Goal: Information Seeking & Learning: Learn about a topic

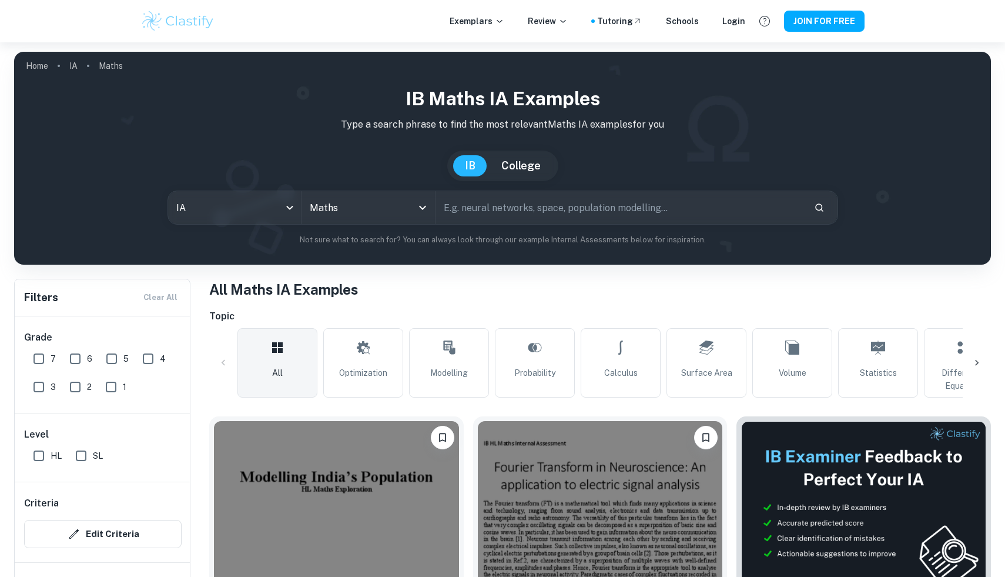
scroll to position [220, 0]
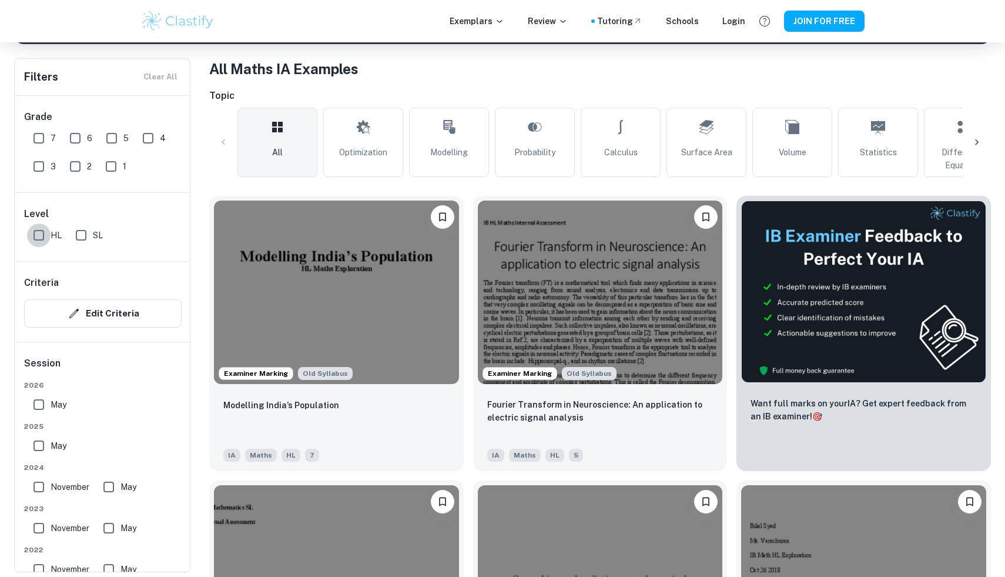
click at [39, 237] on input "HL" at bounding box center [39, 235] width 24 height 24
checkbox input "true"
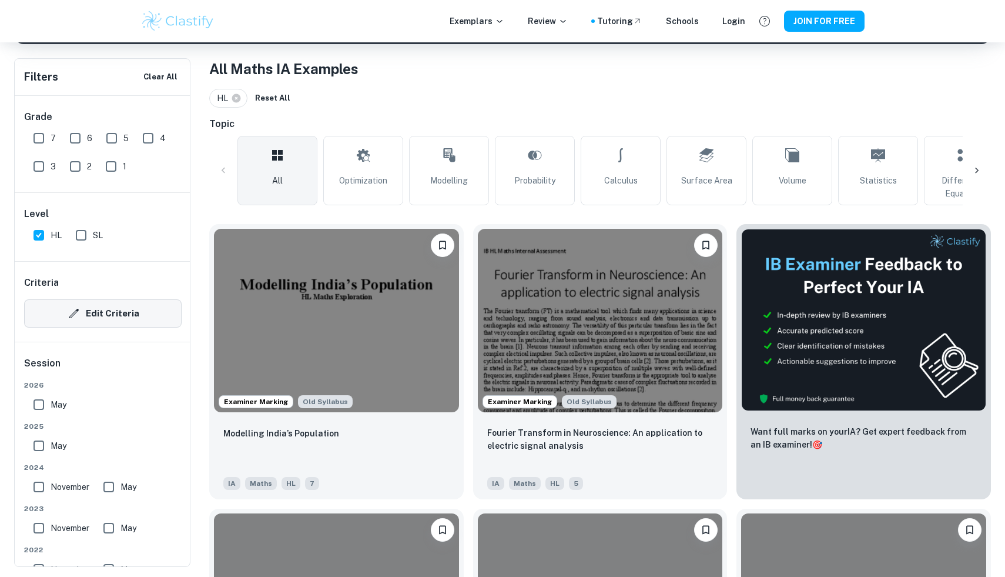
scroll to position [211, 0]
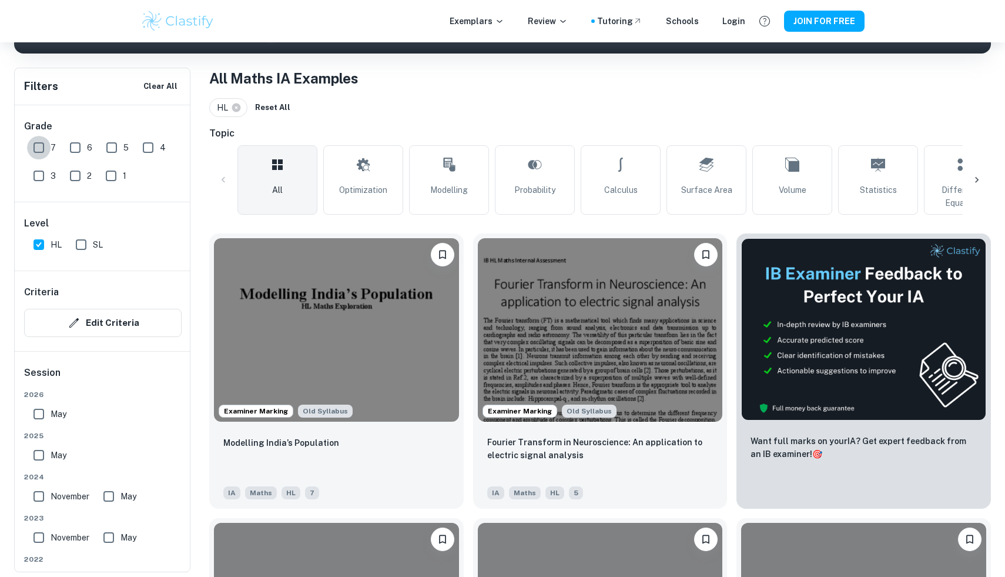
click at [39, 143] on input "7" at bounding box center [39, 148] width 24 height 24
checkbox input "true"
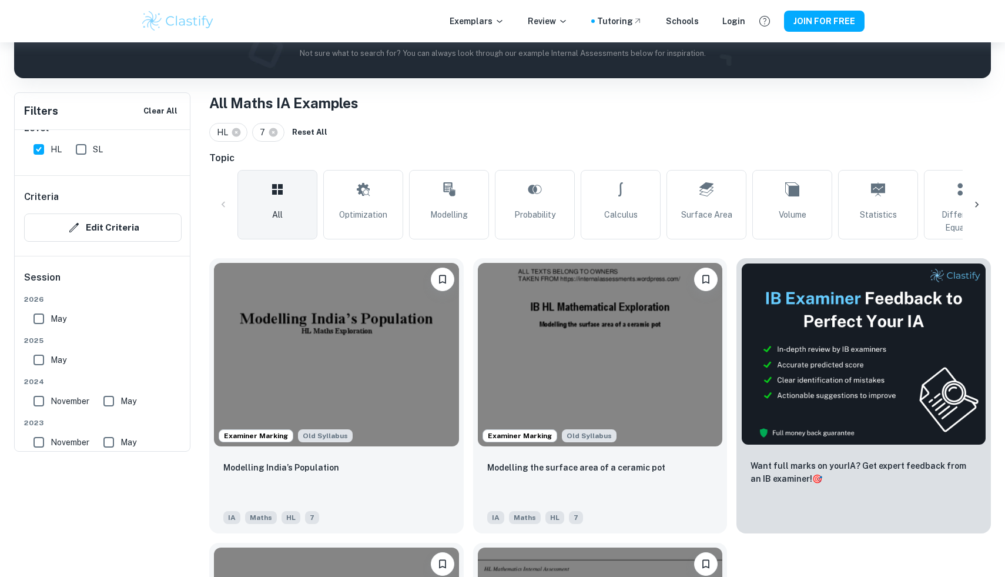
scroll to position [102, 0]
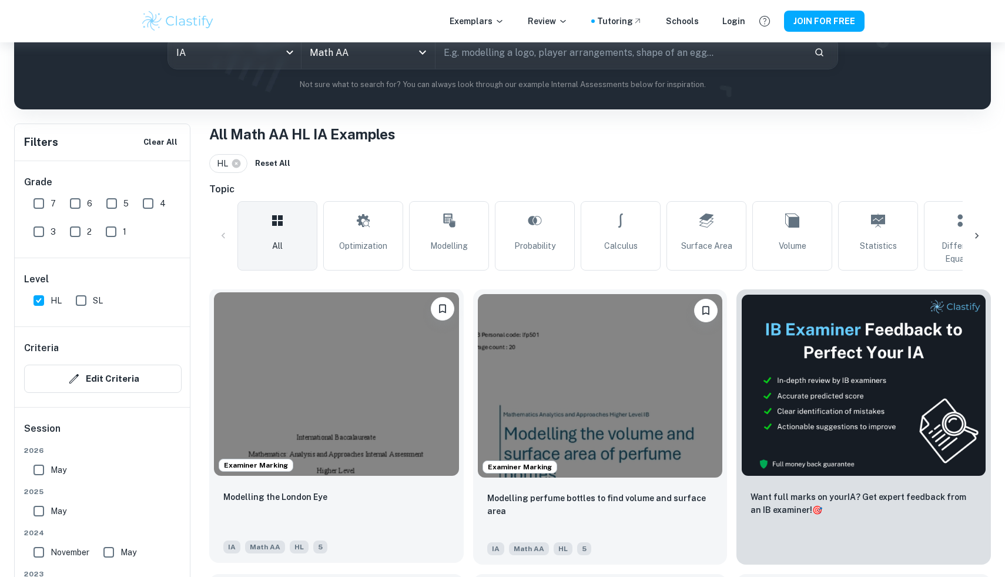
scroll to position [141, 0]
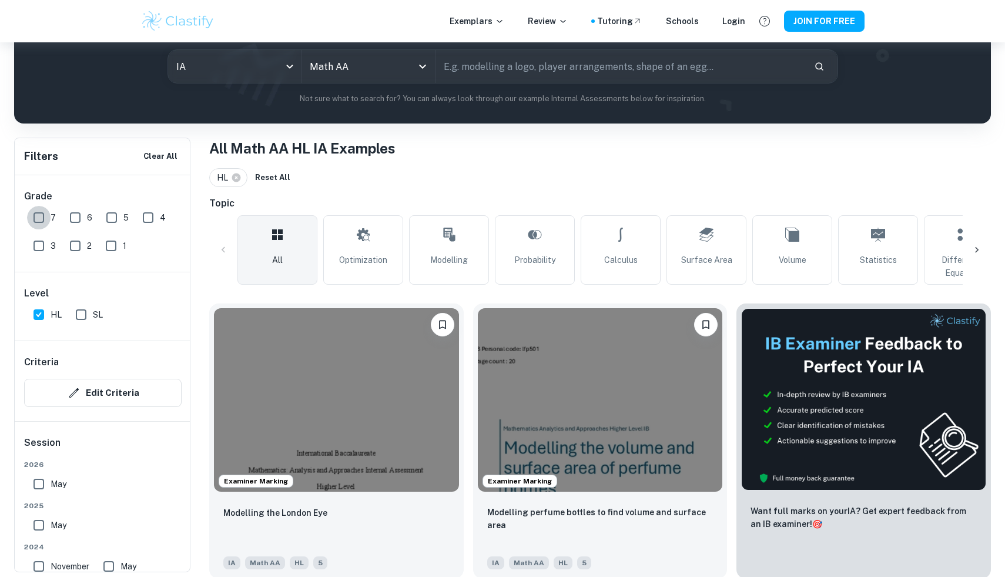
click at [38, 220] on input "7" at bounding box center [39, 218] width 24 height 24
checkbox input "true"
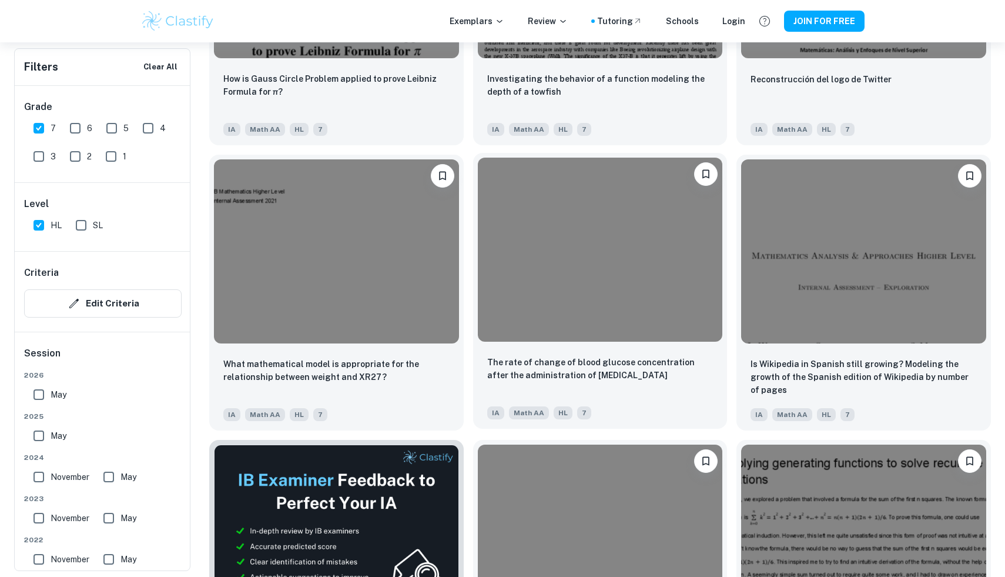
scroll to position [1710, 0]
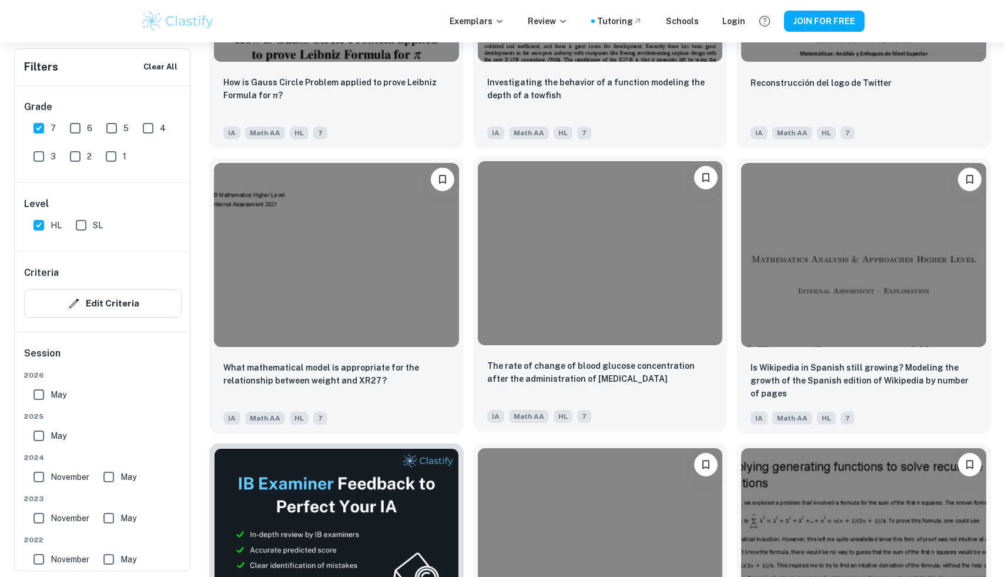
click at [622, 300] on img at bounding box center [600, 252] width 245 height 183
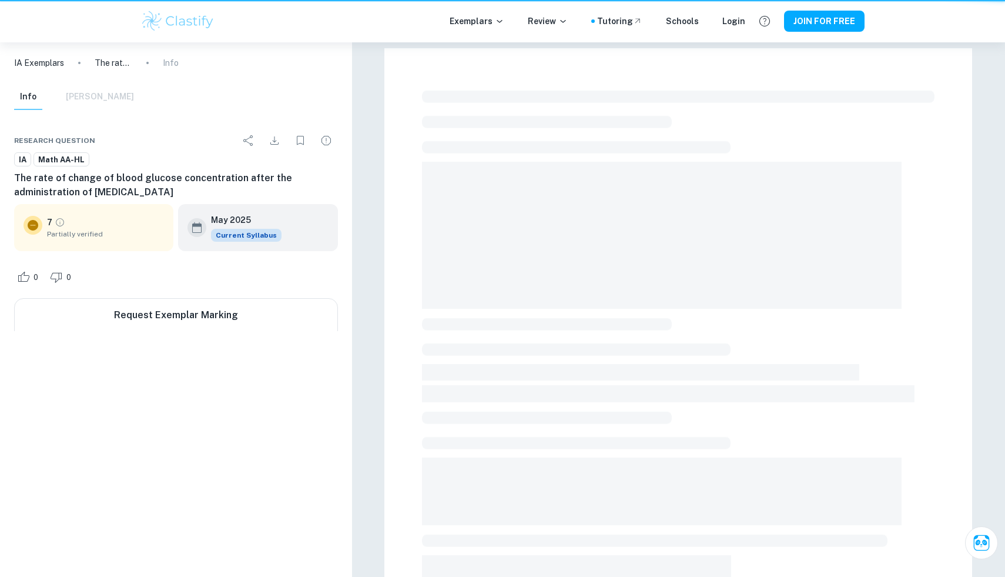
click at [622, 300] on span at bounding box center [662, 235] width 480 height 147
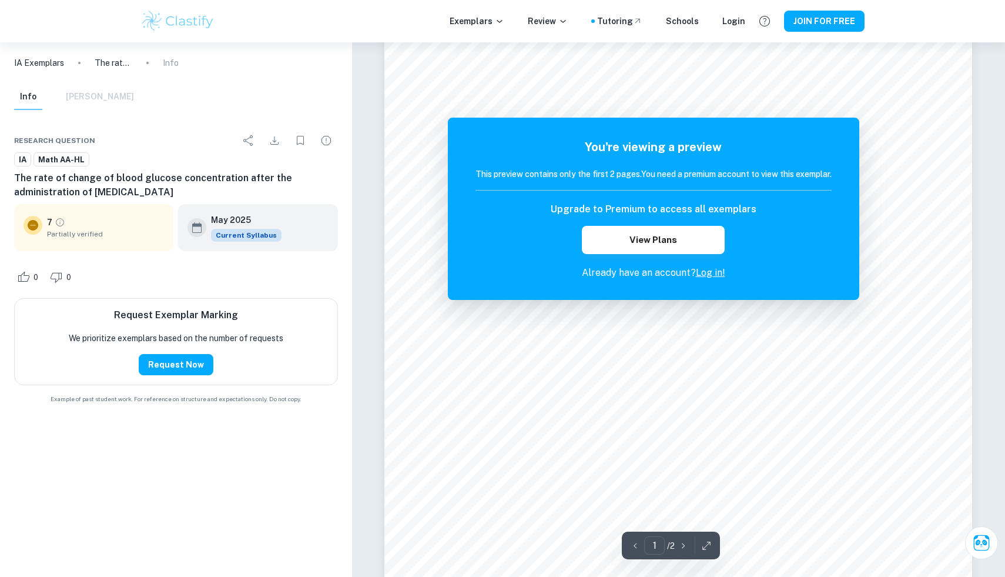
scroll to position [169, 0]
click at [716, 276] on link "Log in!" at bounding box center [710, 272] width 29 height 11
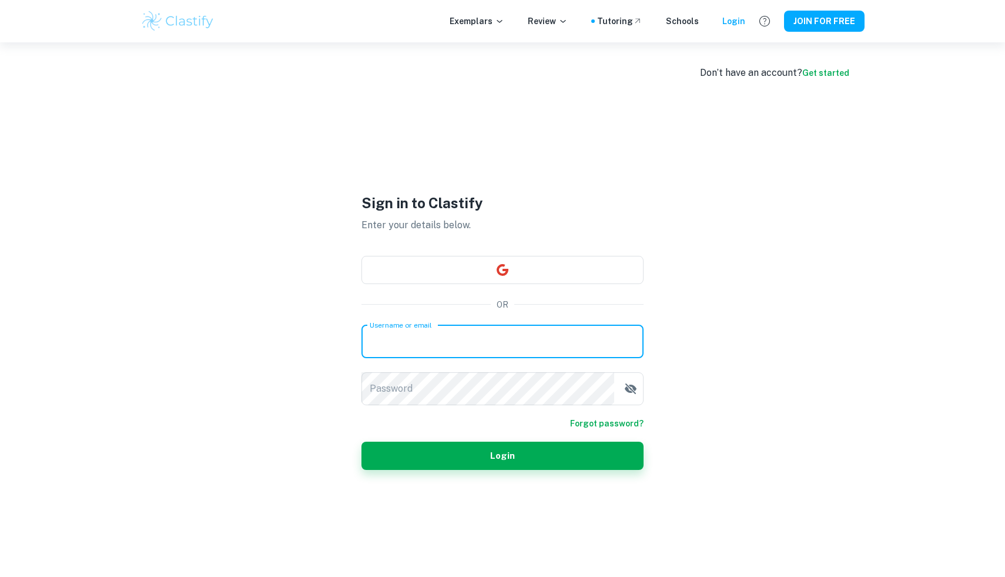
click at [531, 350] on input "Username or email" at bounding box center [502, 341] width 282 height 33
type input "aminshams567@gmail.com"
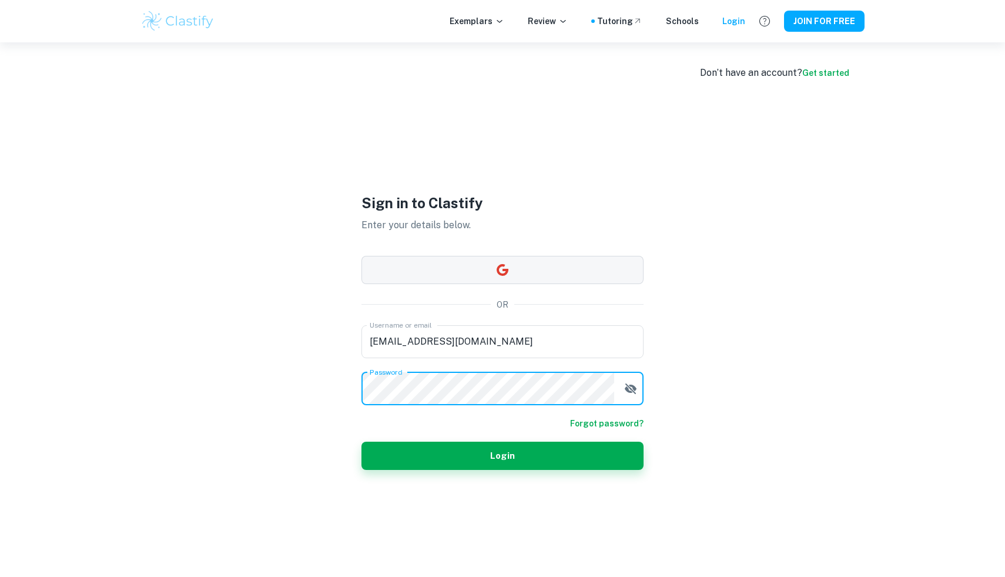
click at [548, 271] on button "button" at bounding box center [502, 270] width 282 height 28
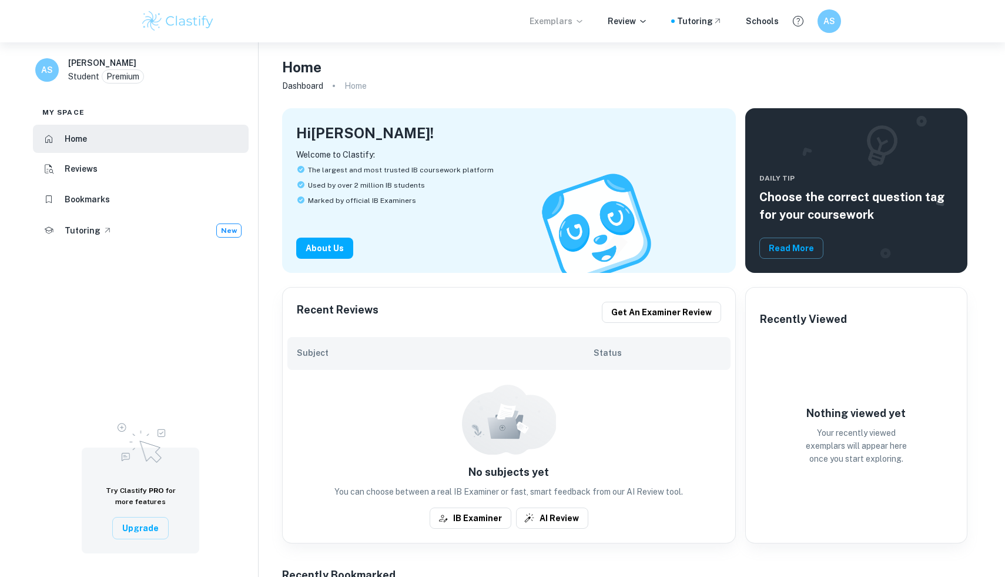
click at [558, 26] on p "Exemplars" at bounding box center [556, 21] width 55 height 13
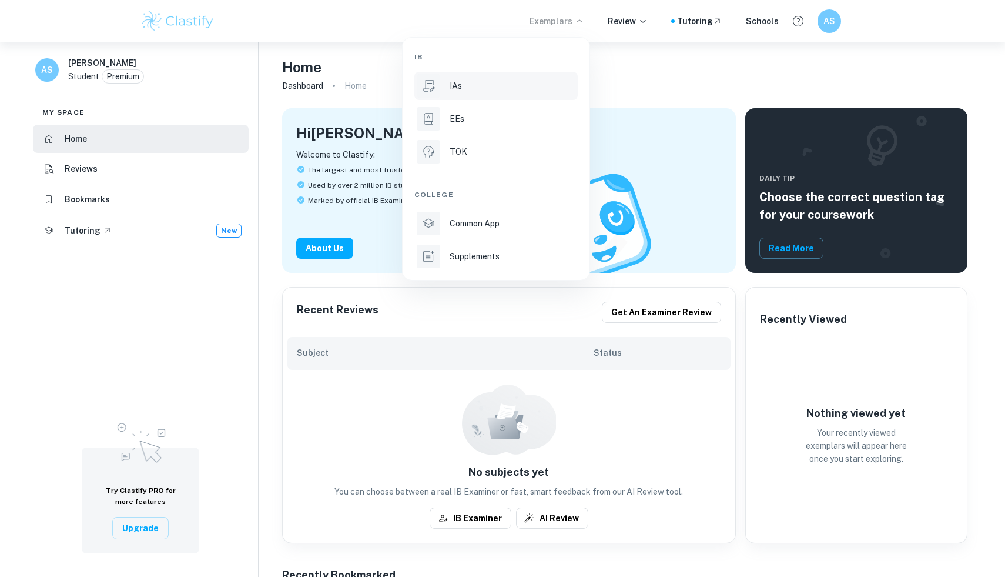
click at [504, 86] on div "IAs" at bounding box center [513, 85] width 126 height 13
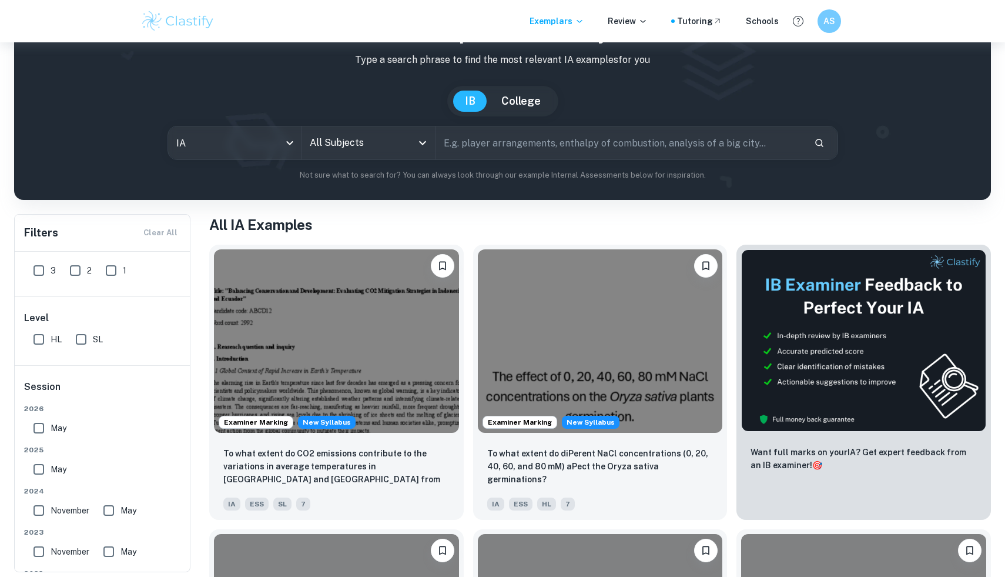
scroll to position [66, 0]
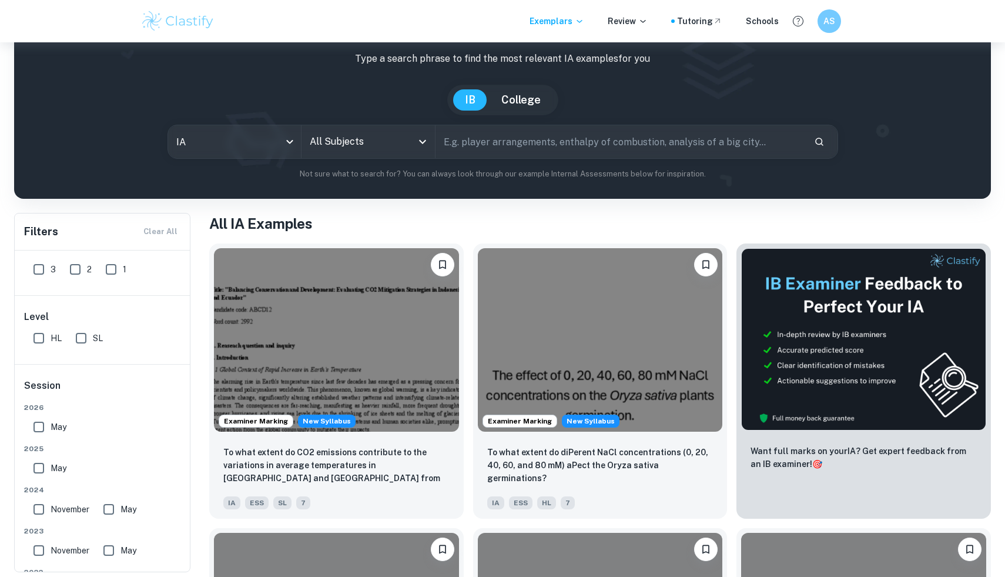
click at [39, 337] on input "HL" at bounding box center [39, 338] width 24 height 24
checkbox input "true"
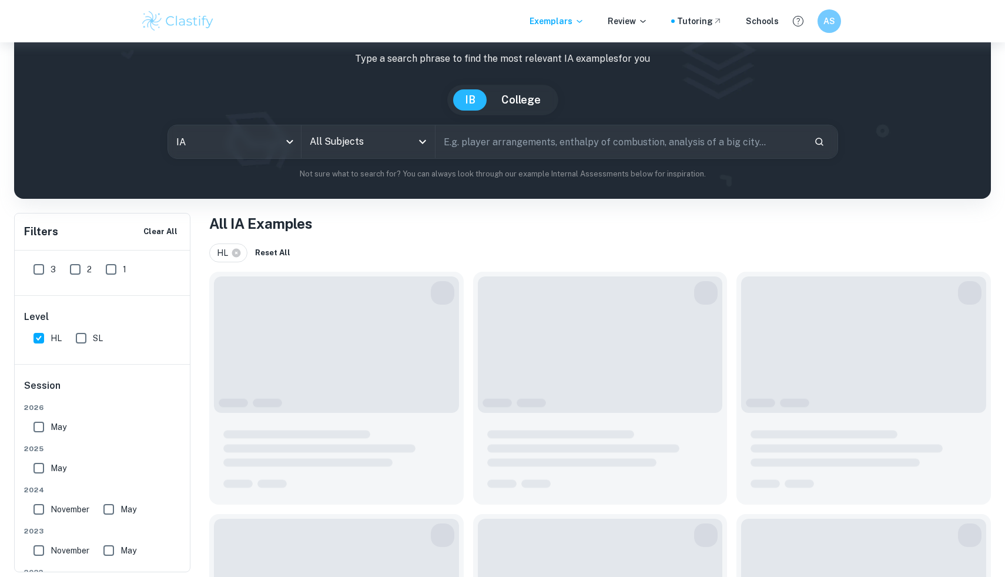
scroll to position [0, 0]
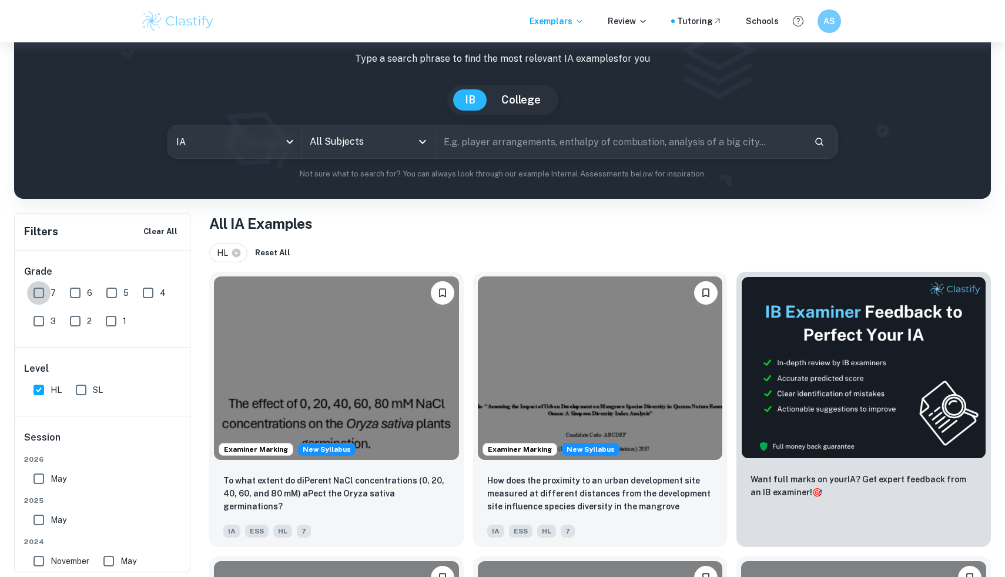
click at [43, 292] on input "7" at bounding box center [39, 293] width 24 height 24
checkbox input "true"
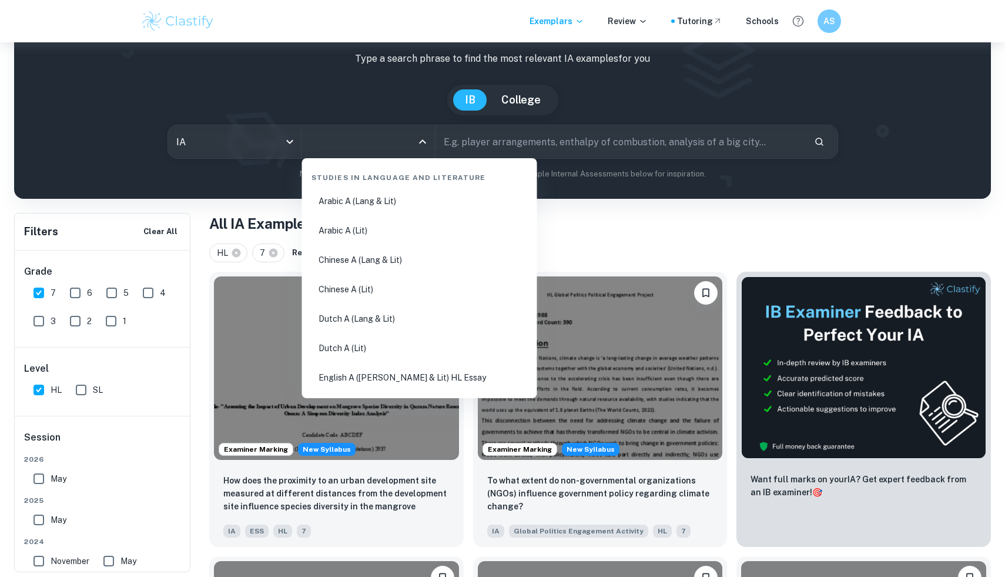
click at [398, 141] on input "All Subjects" at bounding box center [359, 141] width 105 height 22
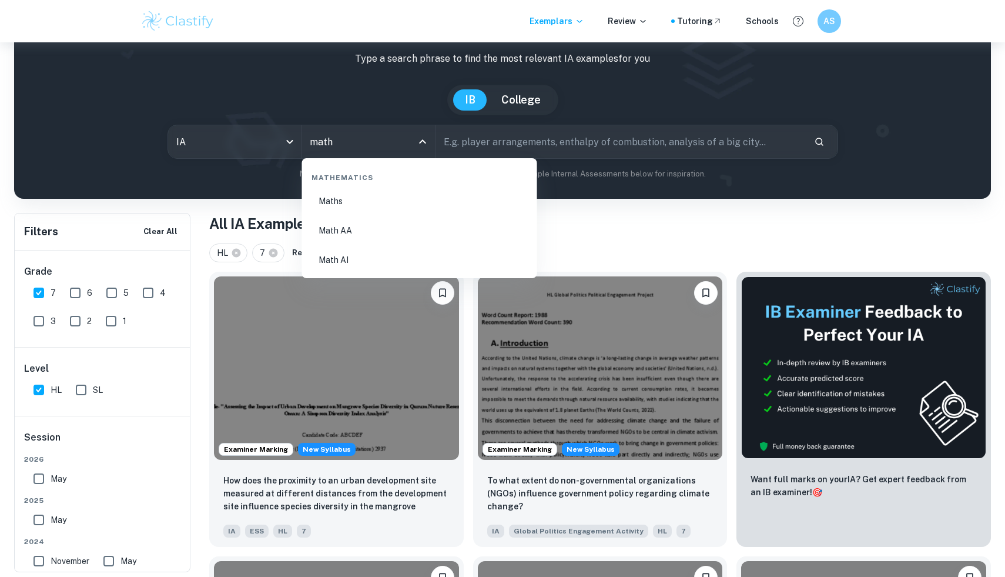
click at [357, 227] on li "Math AA" at bounding box center [420, 230] width 226 height 27
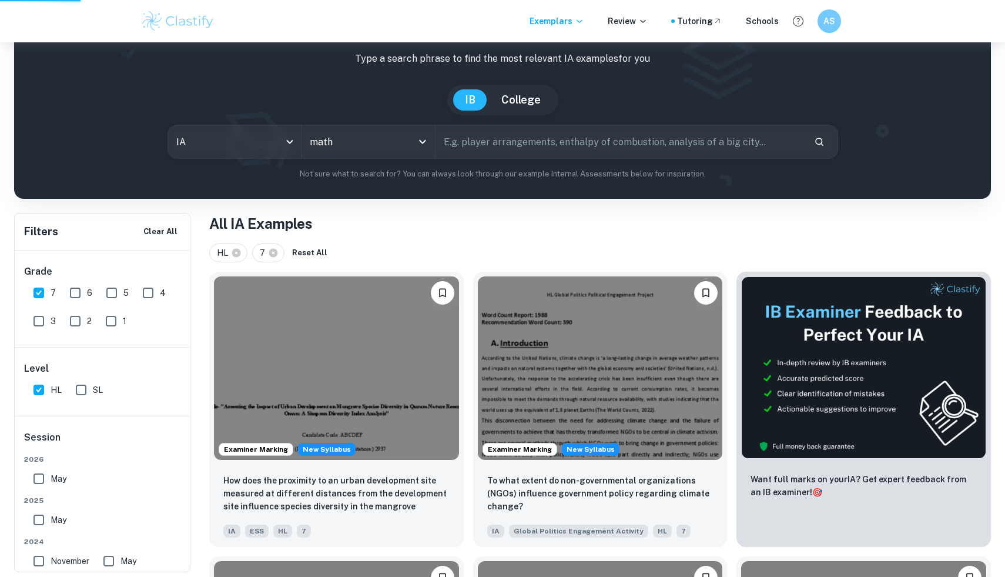
type input "Math AA"
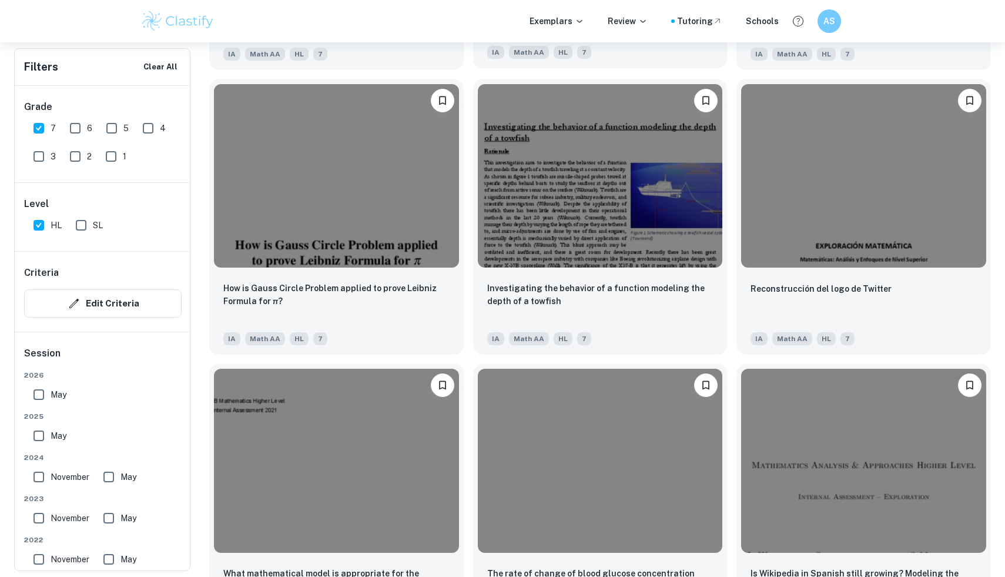
scroll to position [1697, 0]
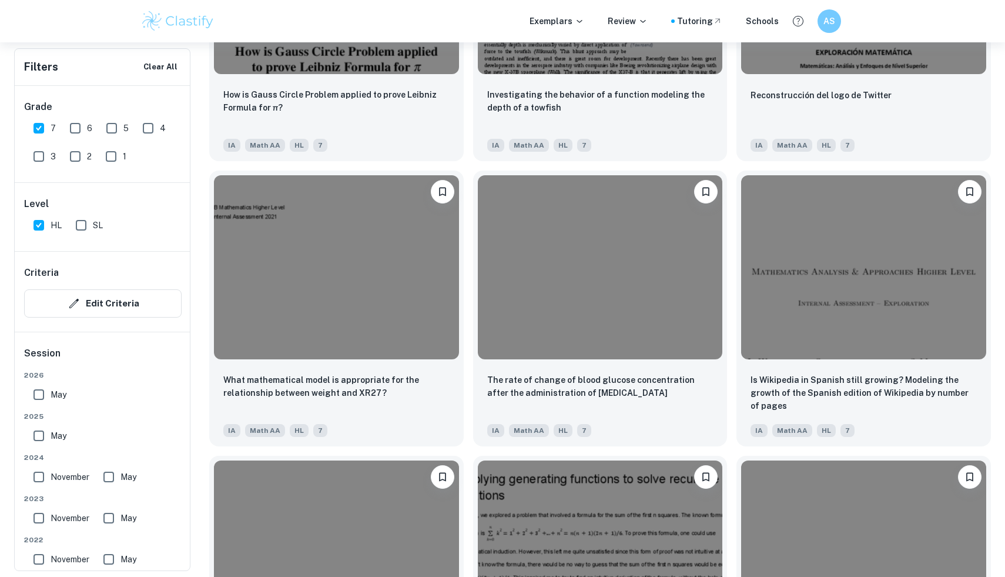
click at [566, 346] on img at bounding box center [600, 266] width 245 height 183
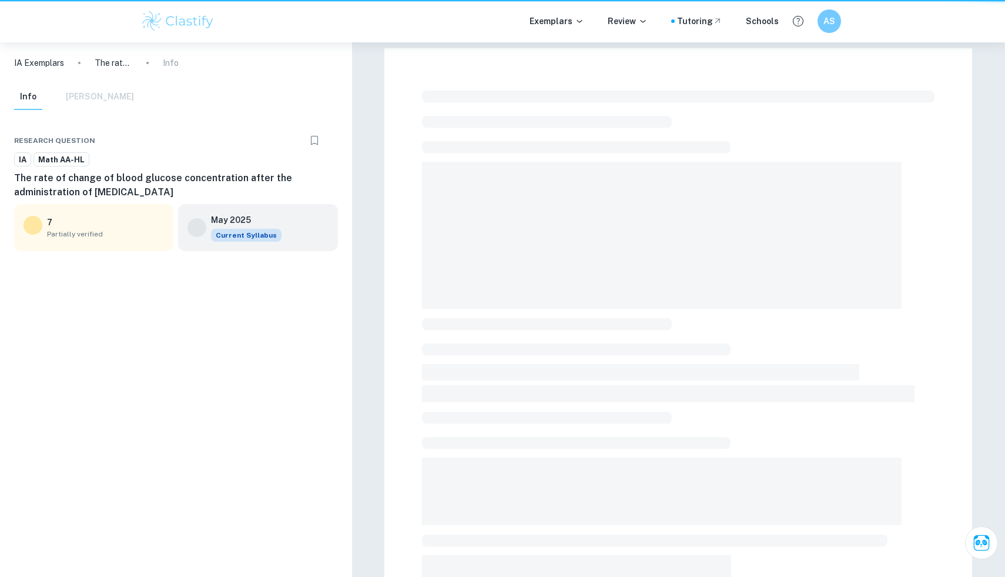
click at [566, 346] on span at bounding box center [576, 349] width 309 height 12
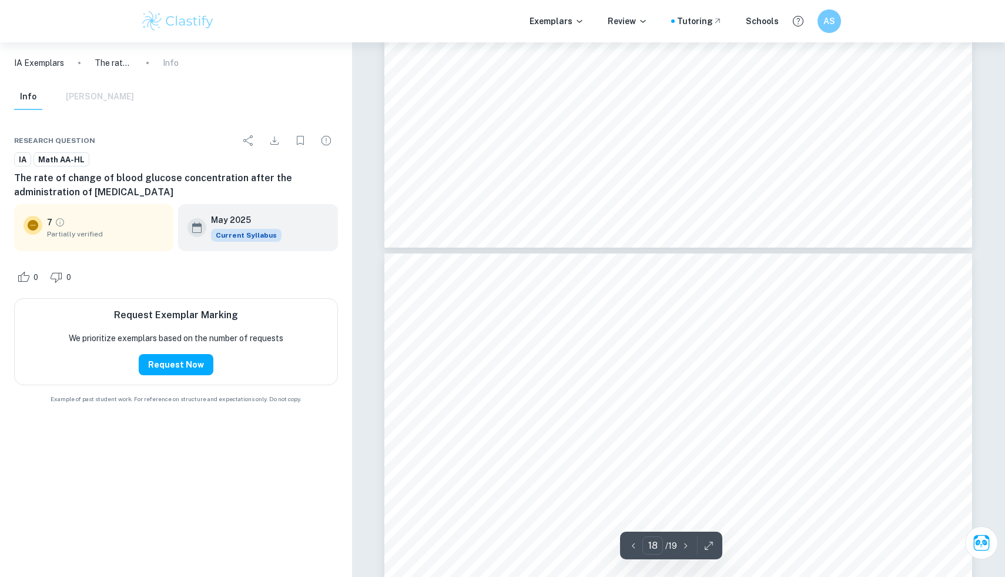
type input "19"
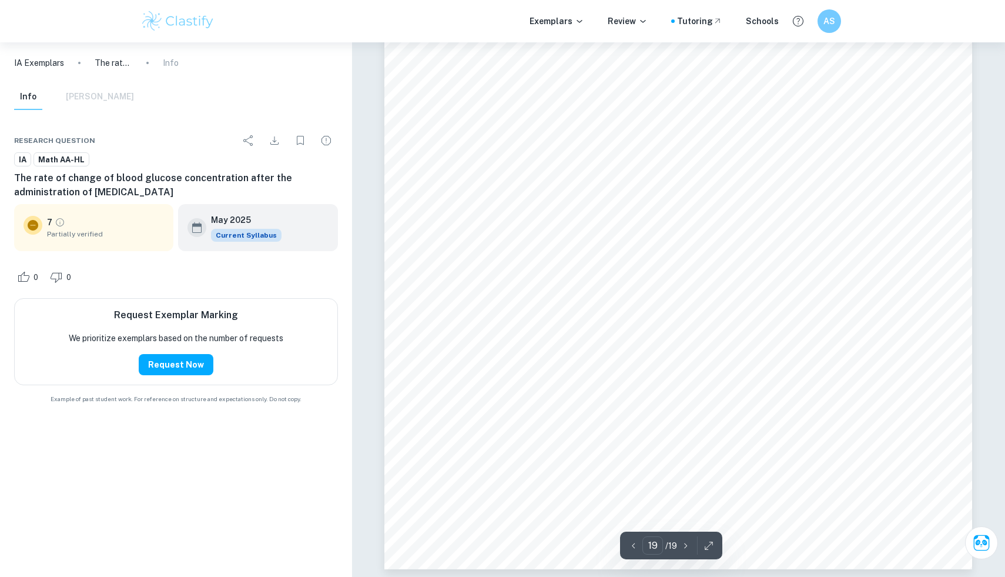
scroll to position [15478, 0]
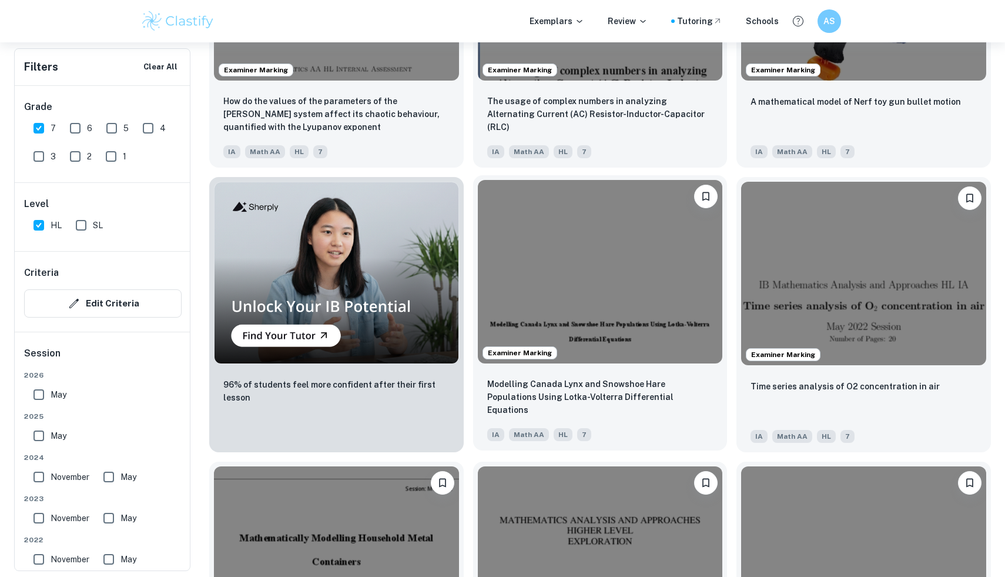
scroll to position [828, 0]
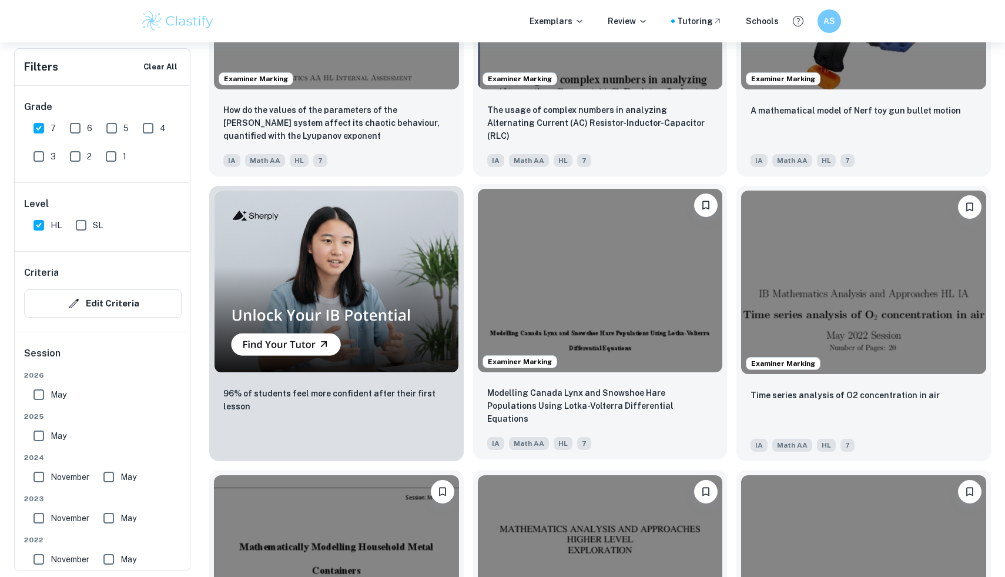
click at [557, 278] on img at bounding box center [600, 280] width 245 height 183
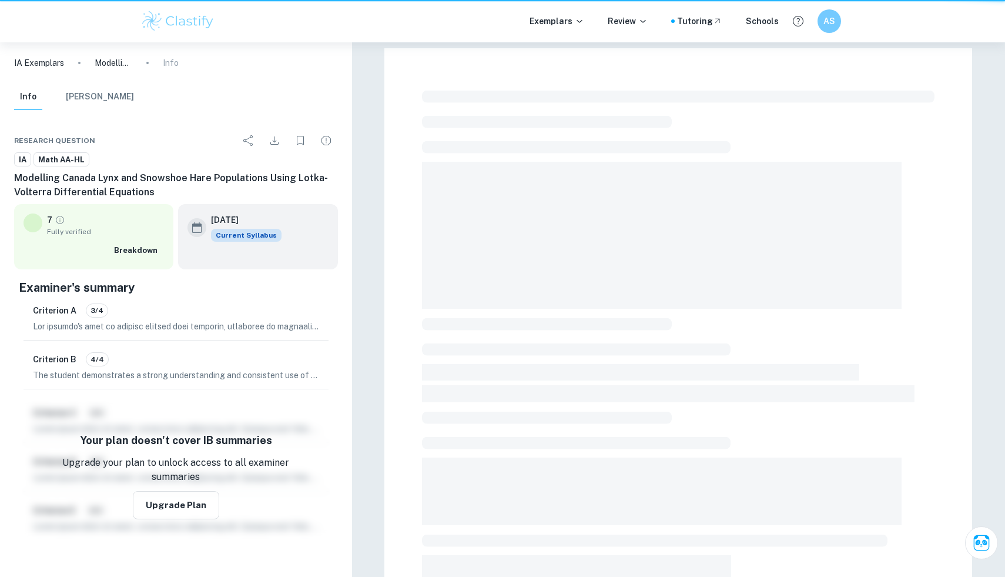
click at [557, 278] on span at bounding box center [662, 235] width 480 height 147
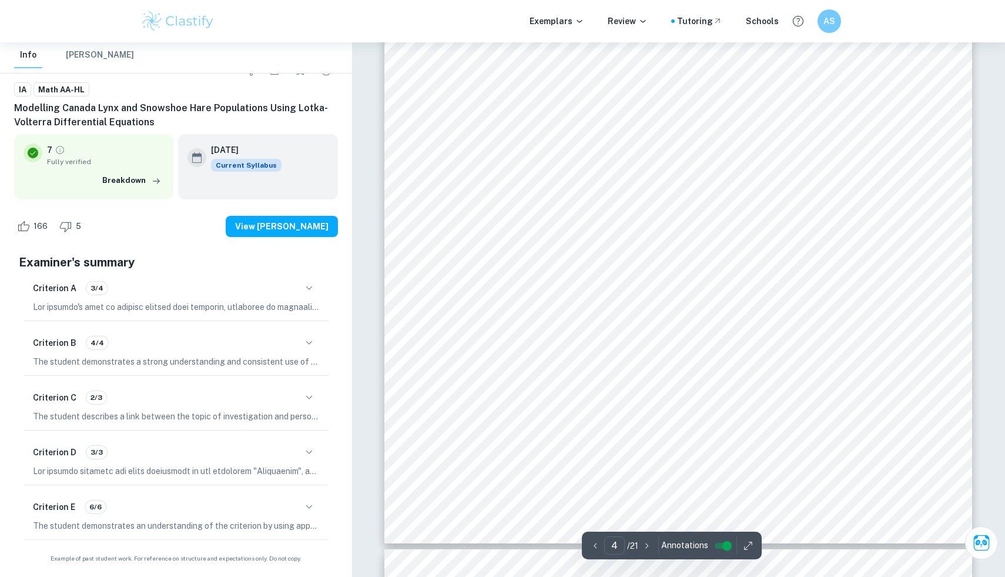
scroll to position [1985, 0]
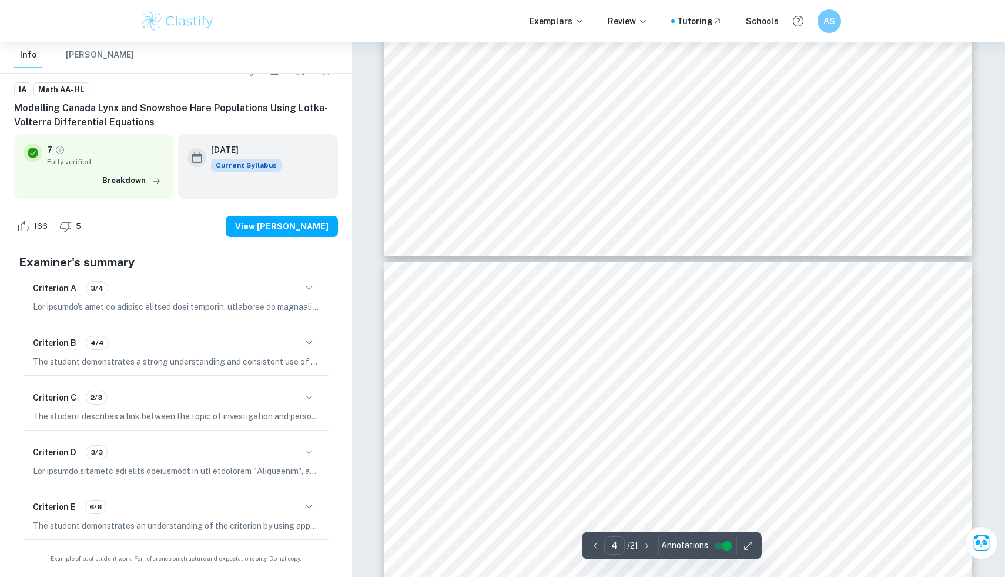
type input "3"
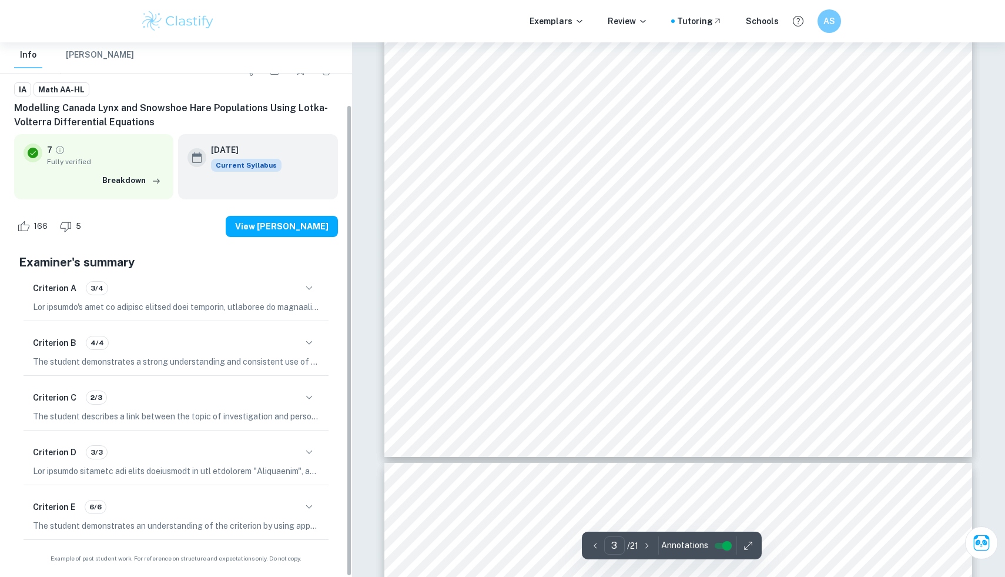
scroll to position [0, 0]
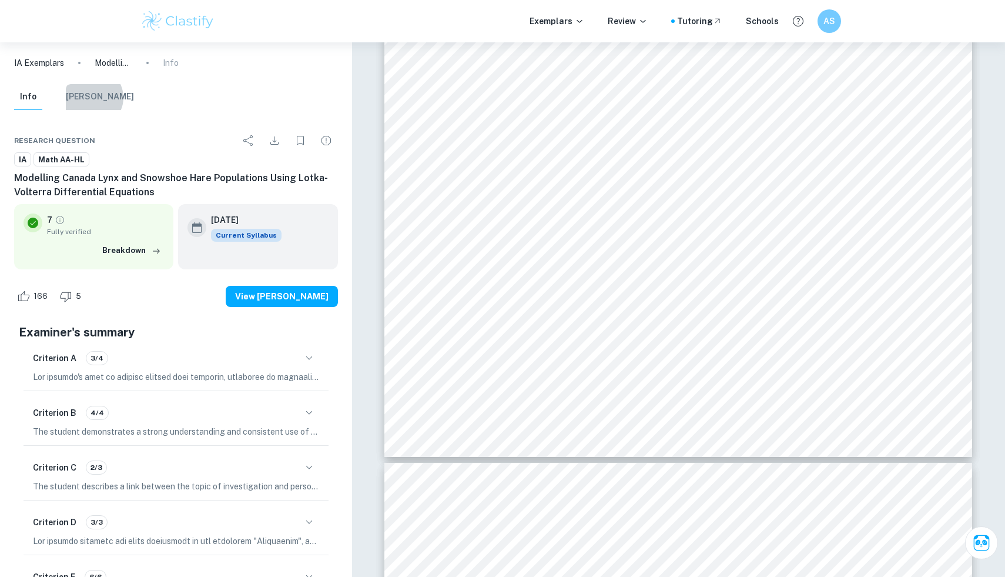
click at [92, 98] on button "Mark Scheme" at bounding box center [100, 97] width 68 height 26
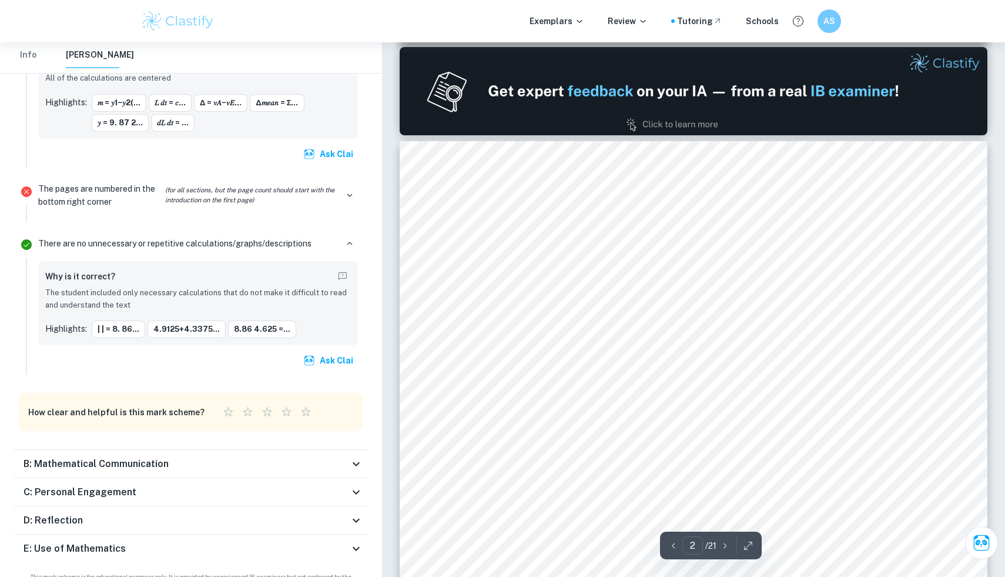
scroll to position [809, 0]
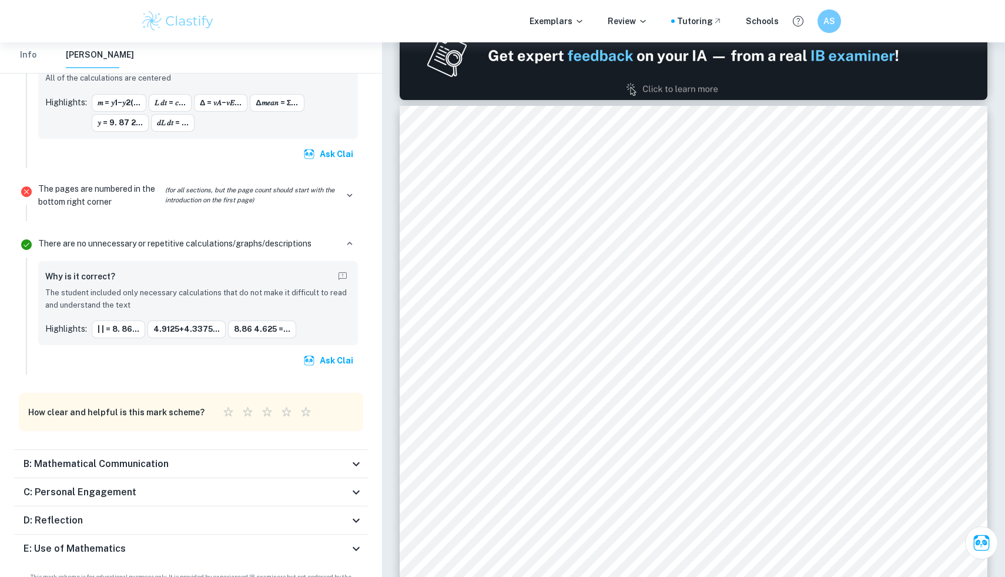
click at [165, 541] on div "E: Use of Mathematics" at bounding box center [187, 548] width 326 height 14
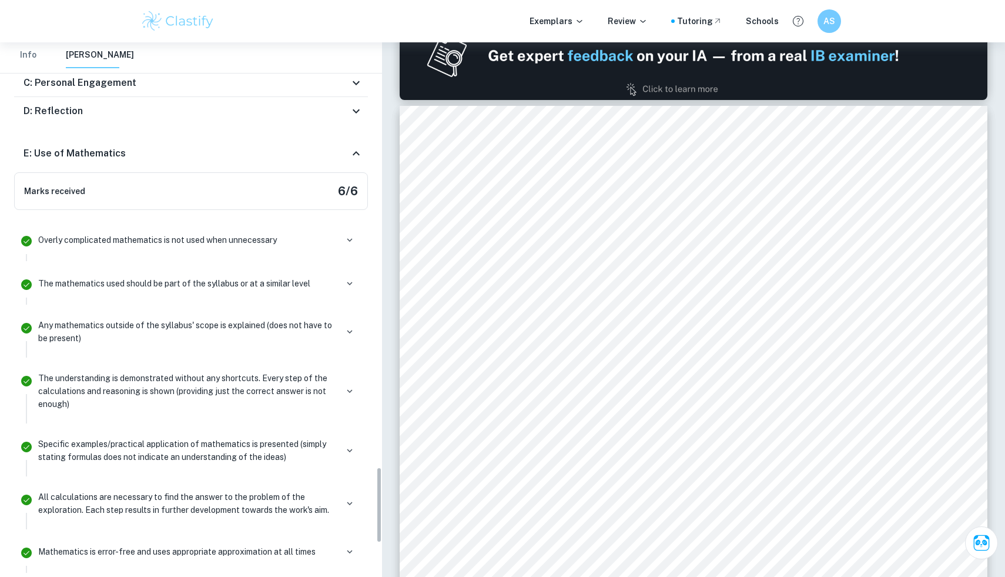
scroll to position [2824, 0]
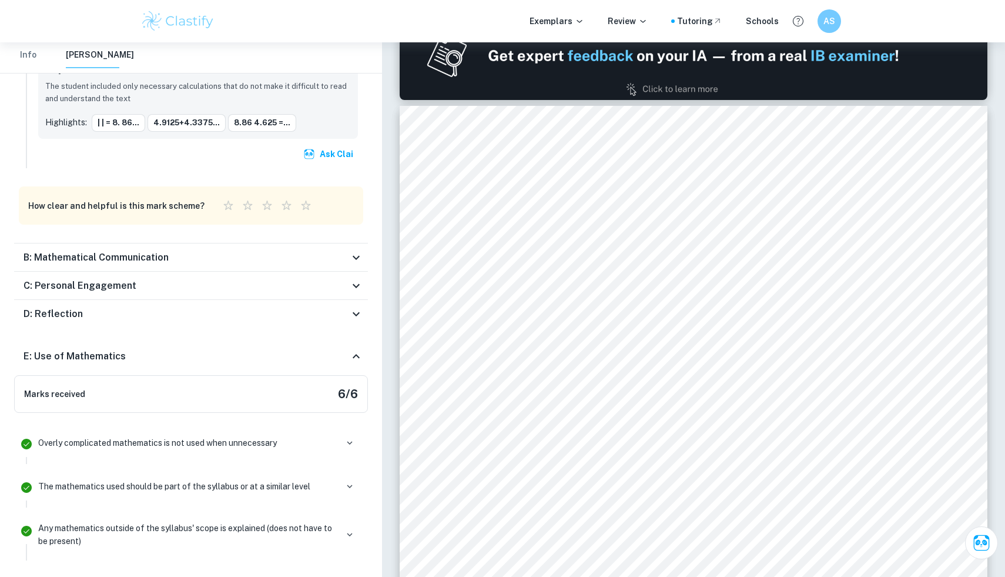
click at [222, 349] on div "E: Use of Mathematics" at bounding box center [187, 356] width 326 height 14
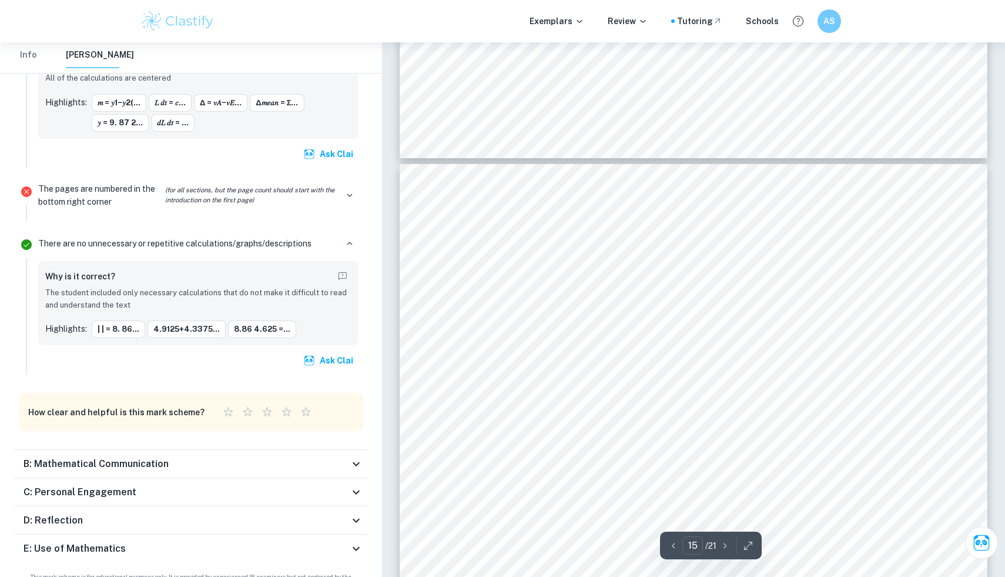
scroll to position [10746, 0]
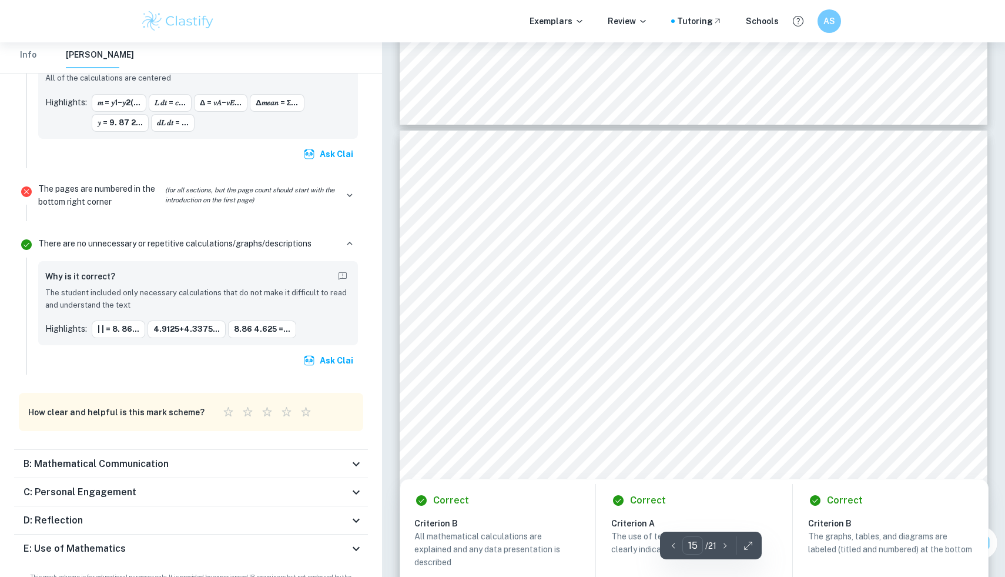
drag, startPoint x: 602, startPoint y: 289, endPoint x: 602, endPoint y: 404, distance: 114.6
click at [602, 289] on div at bounding box center [695, 287] width 443 height 28
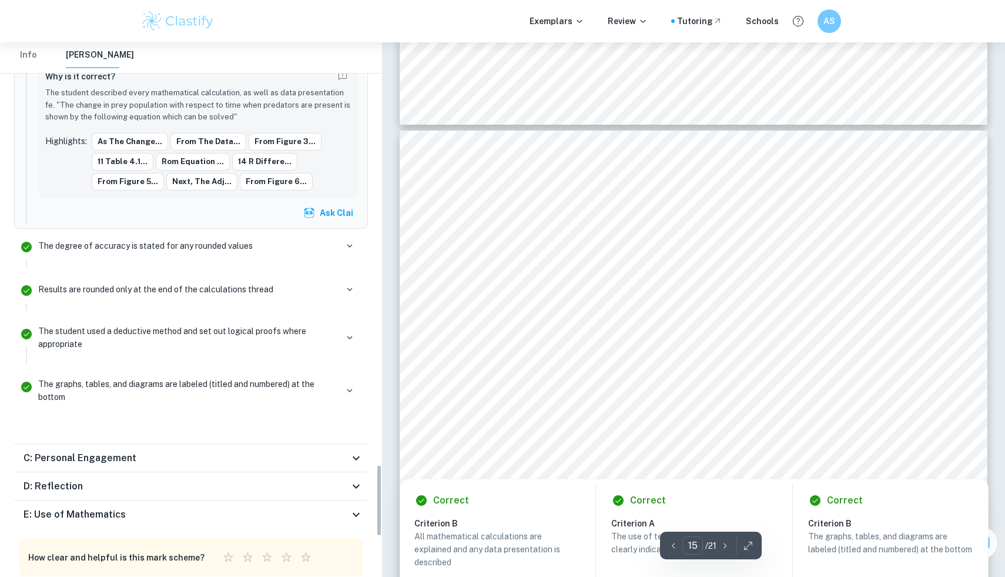
click at [602, 418] on div at bounding box center [693, 414] width 449 height 48
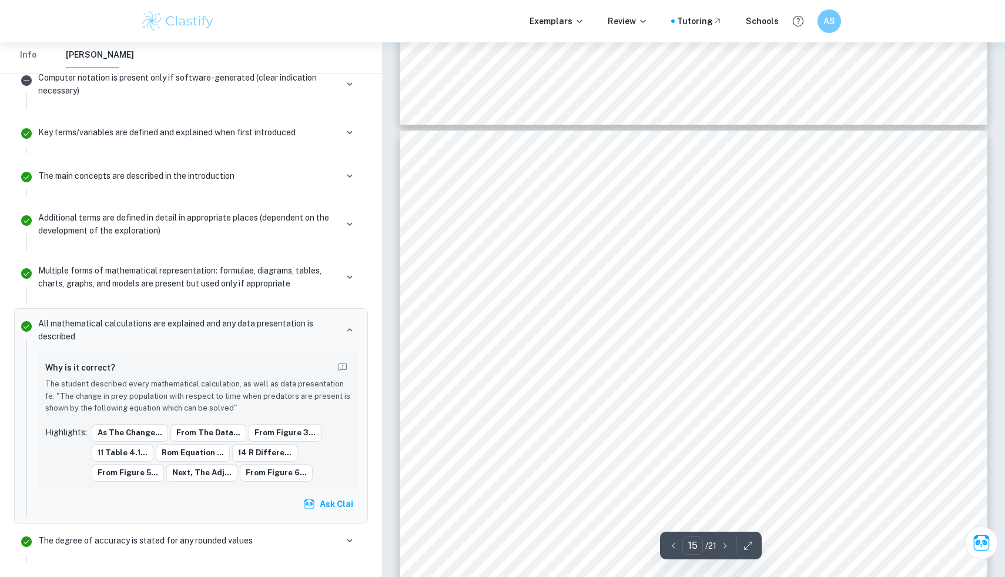
click at [630, 137] on div "14 r Difference from initial r Maximum H t 1 t 2 Period ( t 2 - t 1 ) 0.545 0 8…" at bounding box center [694, 510] width 588 height 760
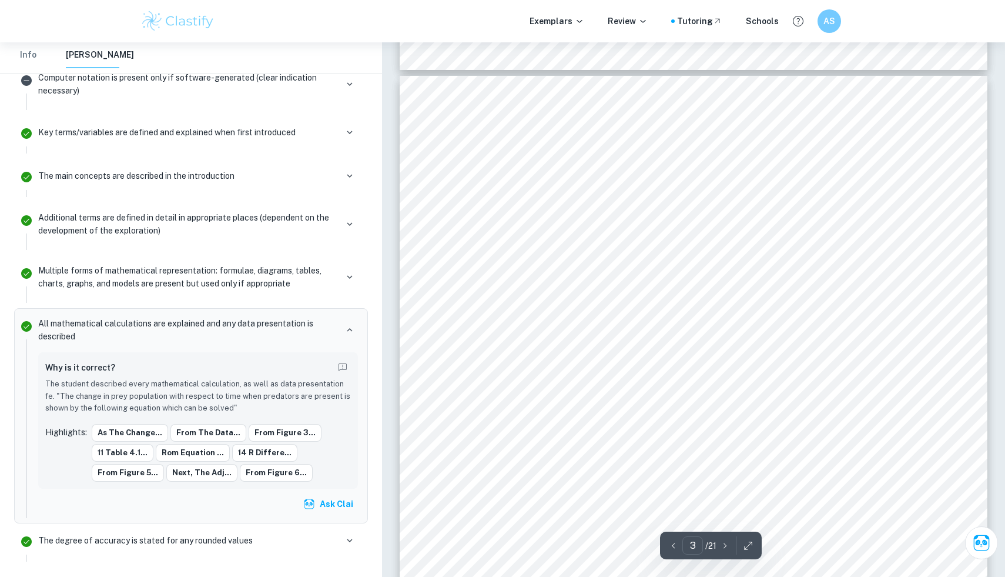
scroll to position [1665, 0]
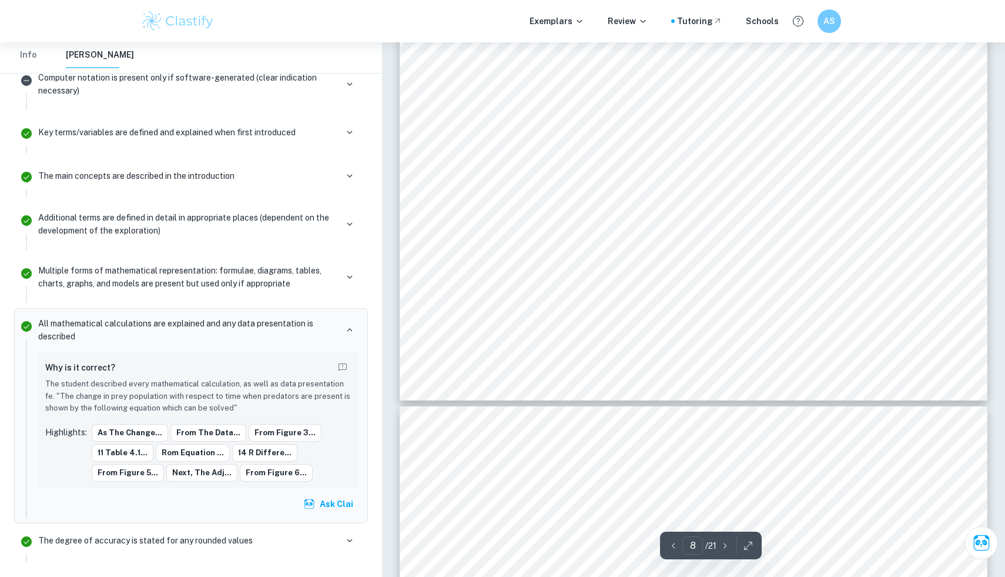
type input "9"
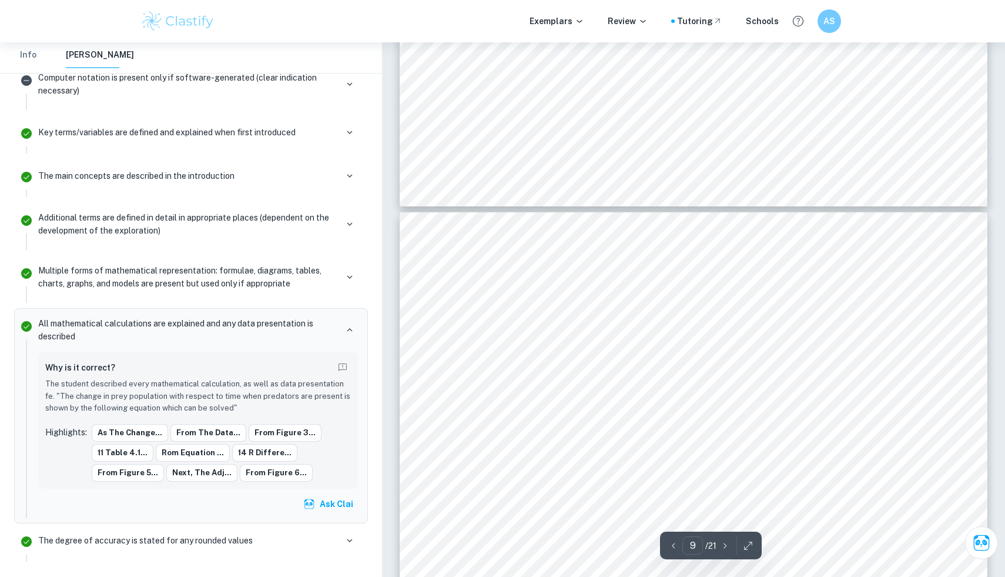
scroll to position [6145, 0]
